Goal: Use online tool/utility: Use online tool/utility

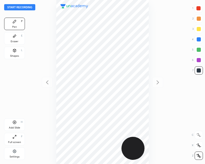
scroll to position [164, 122]
click at [32, 6] on button "Start recording" at bounding box center [19, 7] width 31 height 6
drag, startPoint x: 200, startPoint y: 41, endPoint x: 159, endPoint y: 32, distance: 42.4
click at [200, 41] on div at bounding box center [199, 39] width 4 height 4
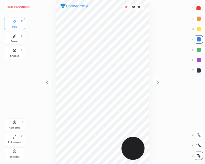
drag, startPoint x: 199, startPoint y: 6, endPoint x: 189, endPoint y: 17, distance: 15.5
click at [198, 7] on div at bounding box center [199, 8] width 8 height 8
click at [14, 122] on icon at bounding box center [14, 123] width 4 height 4
click at [203, 37] on div at bounding box center [199, 39] width 8 height 8
click at [48, 84] on icon at bounding box center [47, 82] width 6 height 6
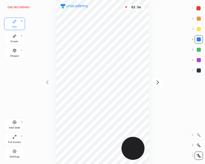
drag, startPoint x: 158, startPoint y: 82, endPoint x: 151, endPoint y: 92, distance: 11.9
click at [158, 82] on icon at bounding box center [158, 83] width 2 height 4
click at [14, 123] on icon at bounding box center [14, 123] width 4 height 4
drag, startPoint x: 198, startPoint y: 8, endPoint x: 152, endPoint y: 44, distance: 58.6
click at [198, 8] on div at bounding box center [199, 8] width 4 height 4
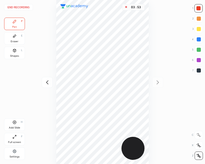
click at [26, 7] on button "End recording" at bounding box center [18, 7] width 29 height 6
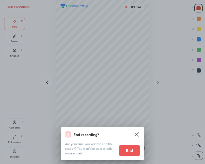
drag, startPoint x: 125, startPoint y: 150, endPoint x: 121, endPoint y: 153, distance: 5.3
click at [124, 150] on button "End" at bounding box center [129, 151] width 21 height 10
